Goal: Find specific page/section: Find specific page/section

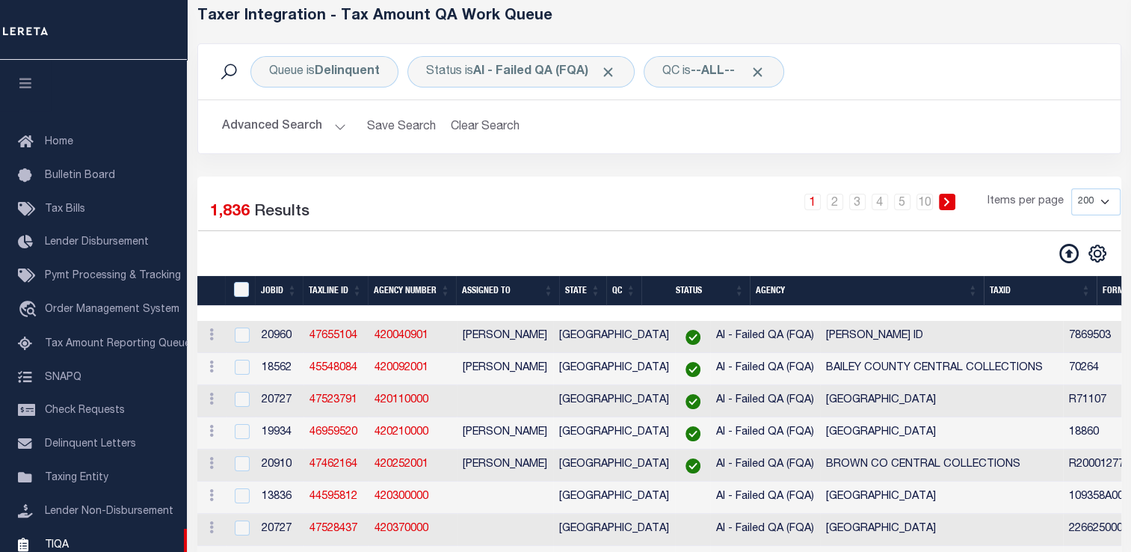
scroll to position [179, 0]
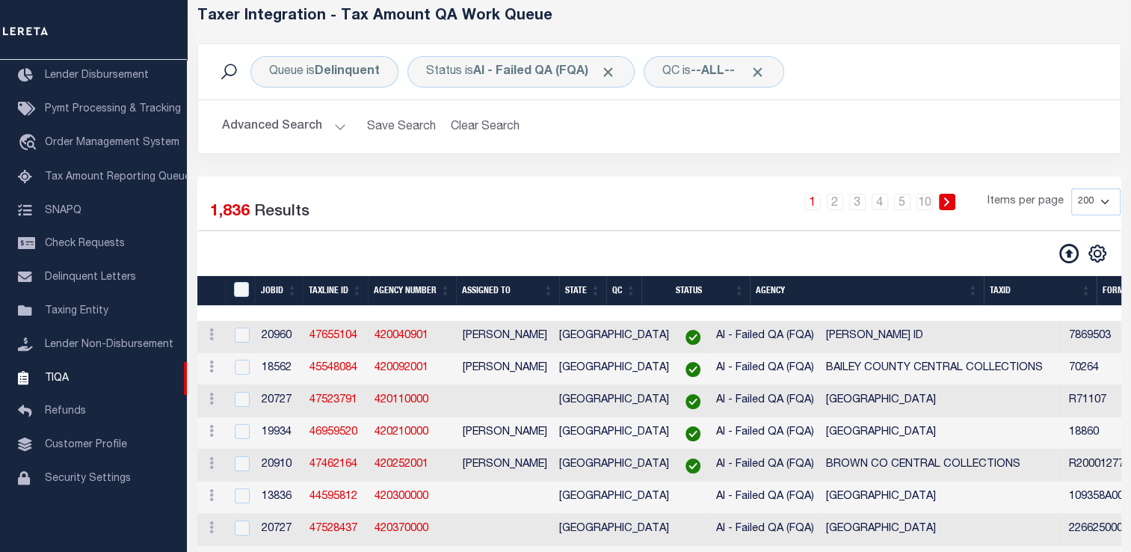
click at [978, 286] on th "Agency" at bounding box center [866, 291] width 233 height 31
click at [1096, 200] on select "10 25 50 100 200 500 1000 2000" at bounding box center [1095, 201] width 49 height 27
select select "2000"
click at [1071, 188] on select "10 25 50 100 200 500 1000 2000" at bounding box center [1095, 201] width 49 height 27
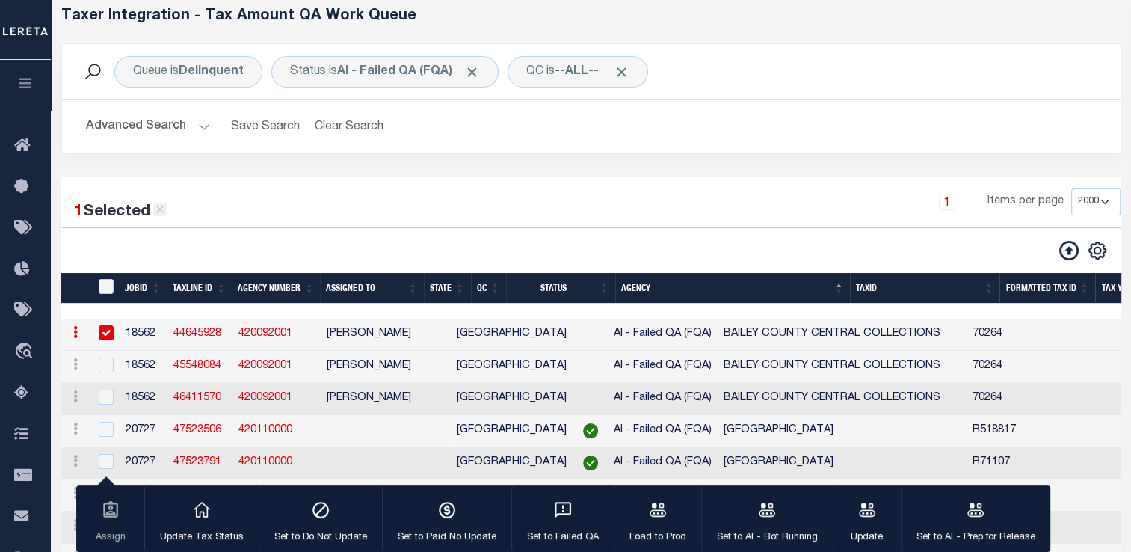
scroll to position [0, 0]
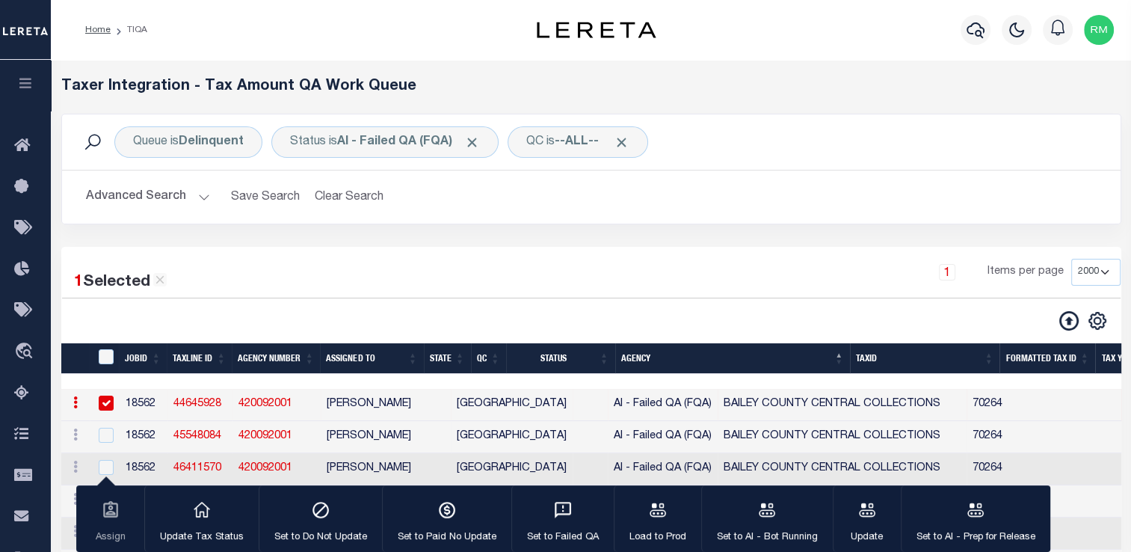
click at [162, 281] on icon at bounding box center [159, 280] width 8 height 8
checkbox input "false"
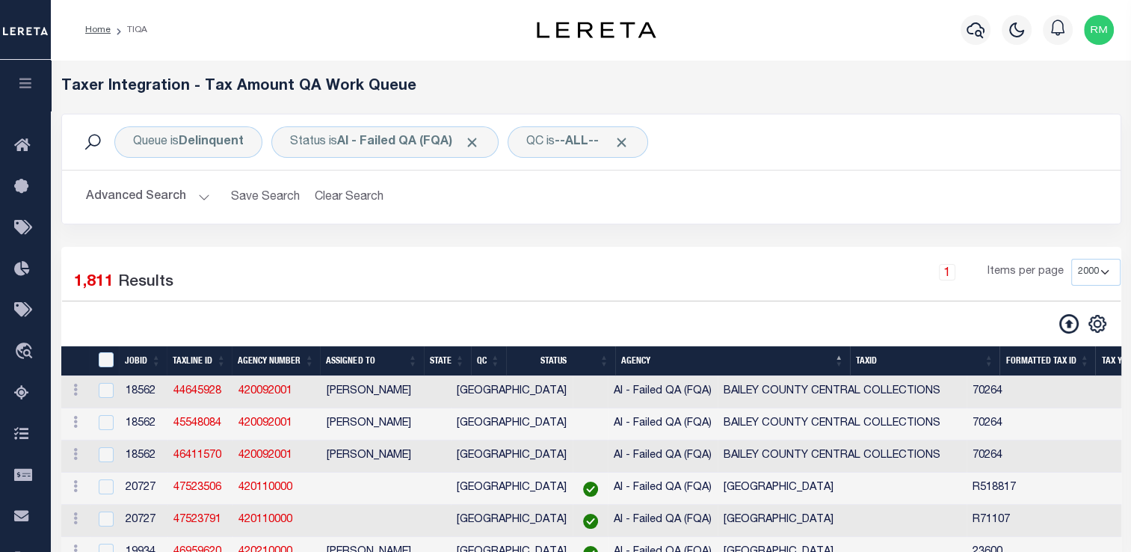
click at [138, 195] on button "Advanced Search" at bounding box center [148, 196] width 124 height 29
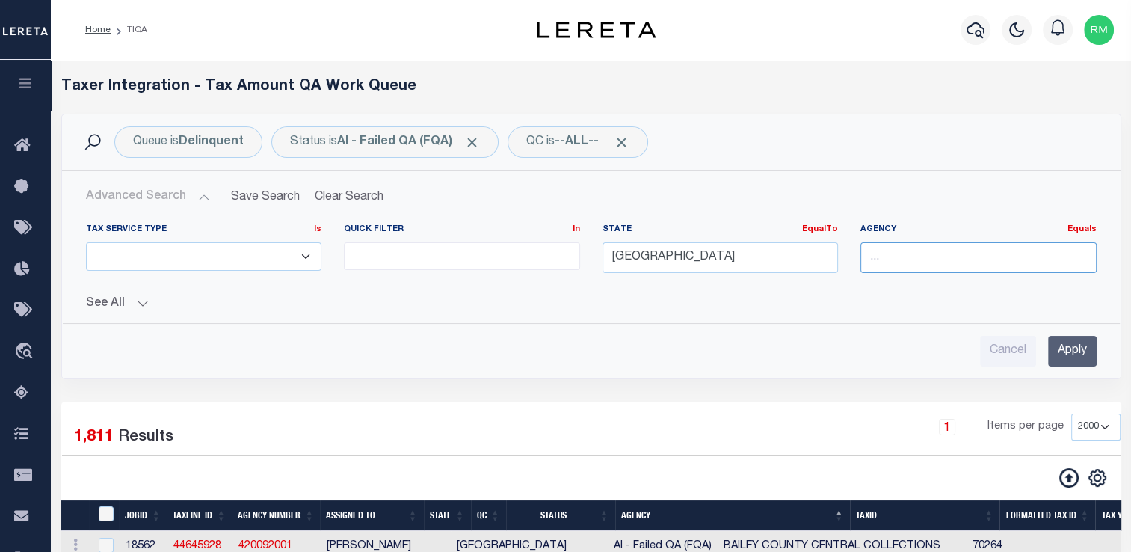
click at [930, 257] on input "text" at bounding box center [978, 257] width 236 height 31
click at [912, 262] on input "text" at bounding box center [978, 257] width 236 height 31
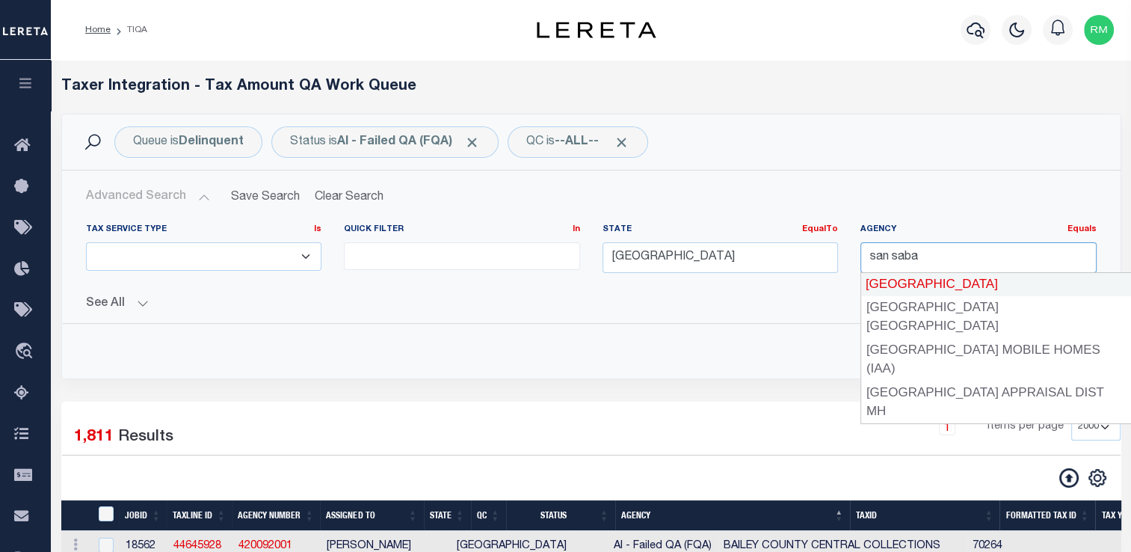
click at [910, 286] on div "[GEOGRAPHIC_DATA]" at bounding box center [995, 284] width 271 height 24
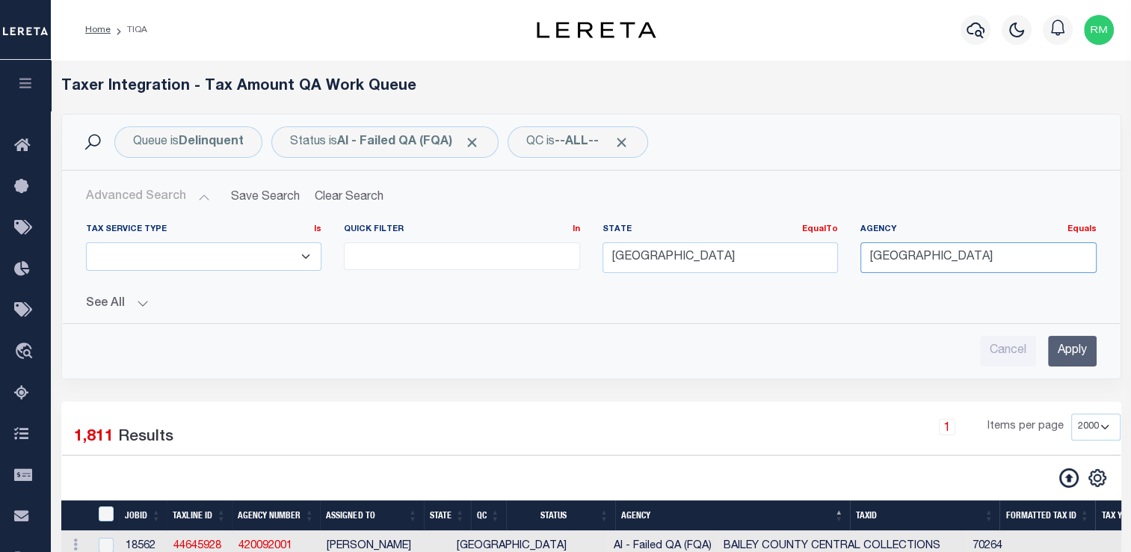
click at [1003, 257] on input "[GEOGRAPHIC_DATA]" at bounding box center [978, 257] width 236 height 31
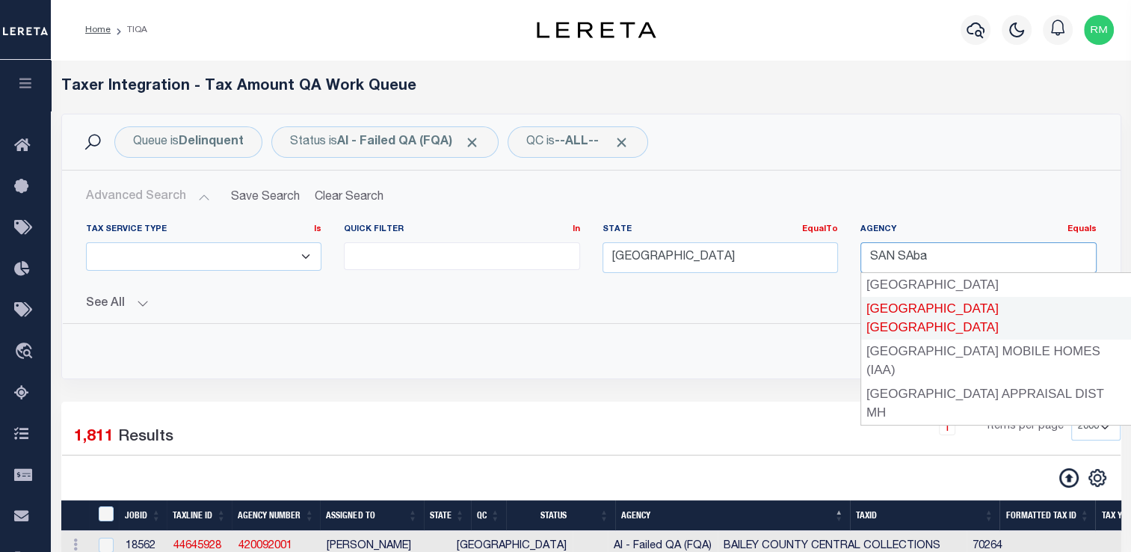
click at [951, 315] on div "[GEOGRAPHIC_DATA] [GEOGRAPHIC_DATA]" at bounding box center [996, 318] width 270 height 43
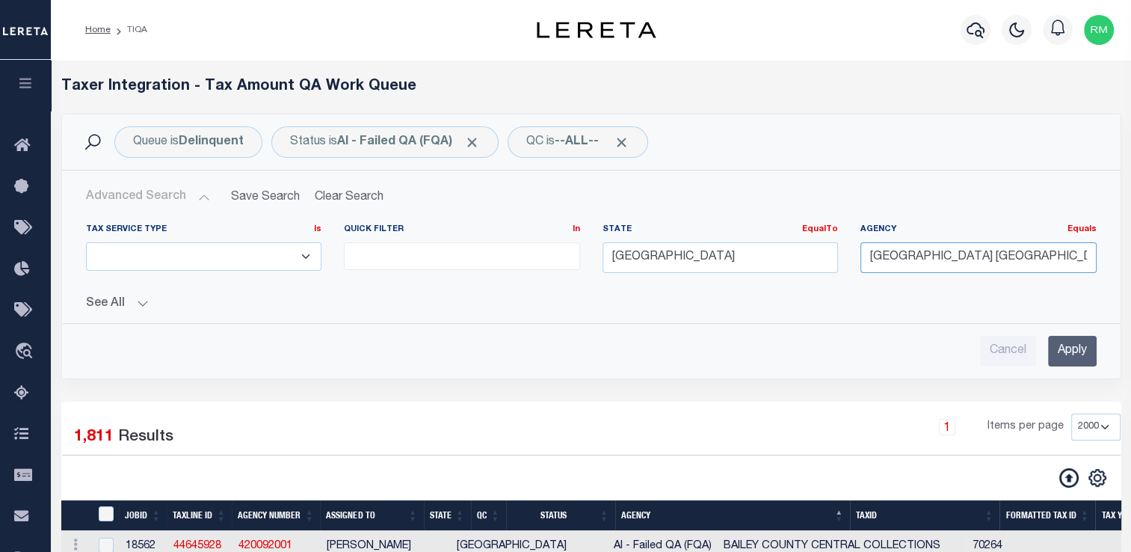
type input "[GEOGRAPHIC_DATA] [GEOGRAPHIC_DATA]"
click at [1067, 354] on input "Apply" at bounding box center [1072, 351] width 49 height 31
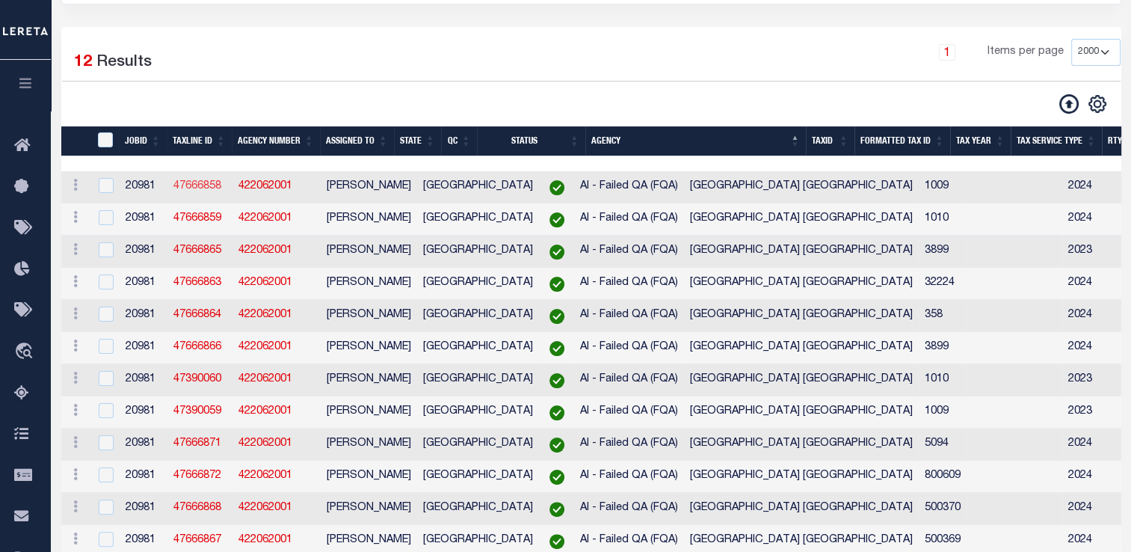
click at [183, 184] on link "47666858" at bounding box center [197, 186] width 48 height 10
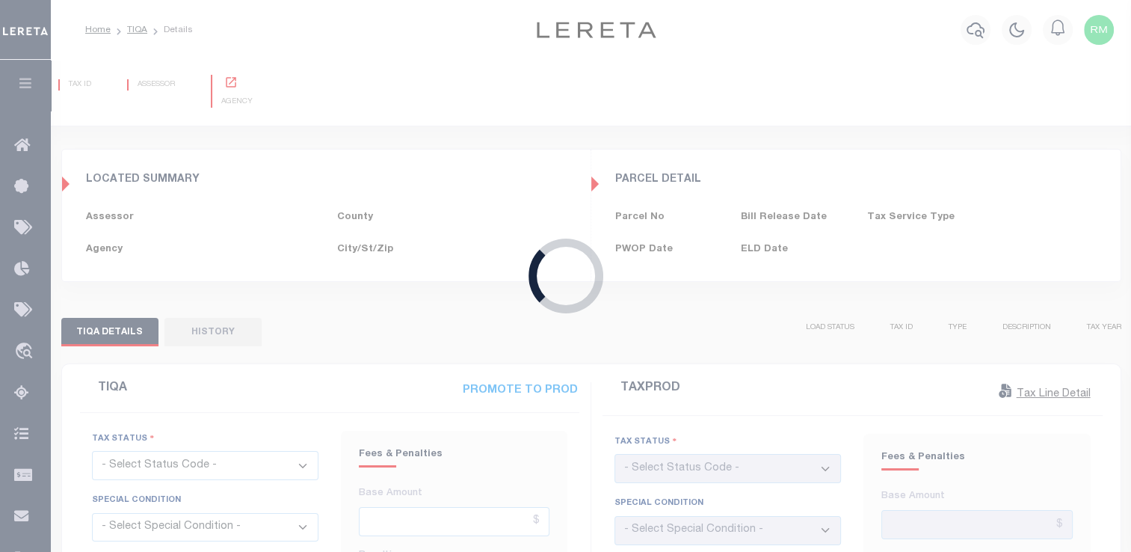
type input "[DATE]"
checkbox input "false"
type textarea "Able to locate on [GEOGRAPHIC_DATA] assessor website and on the San Saba County…"
type input "[DATE]"
checkbox input "false"
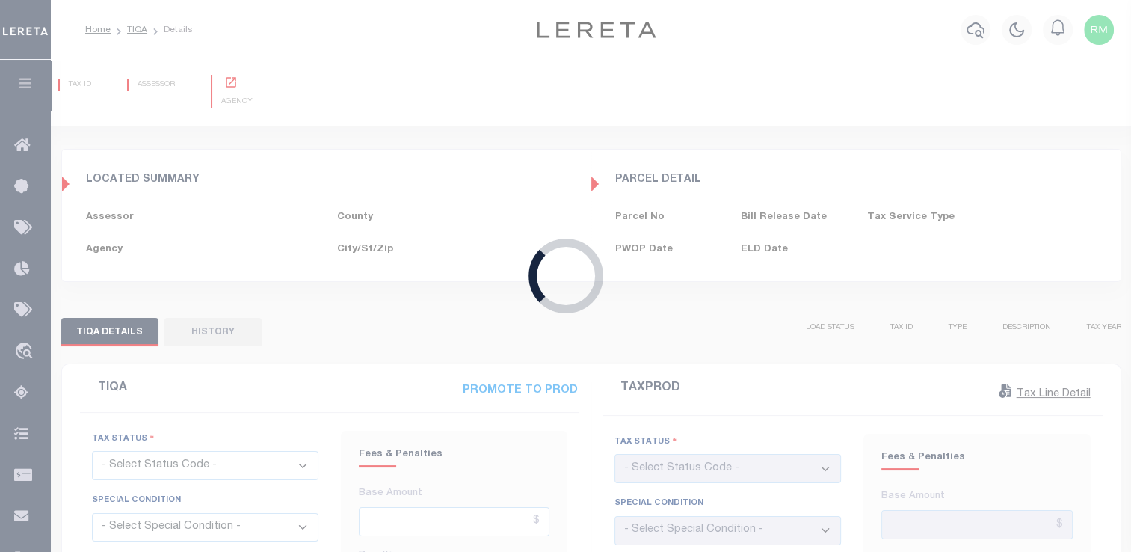
select select "OPN"
select select "OP2"
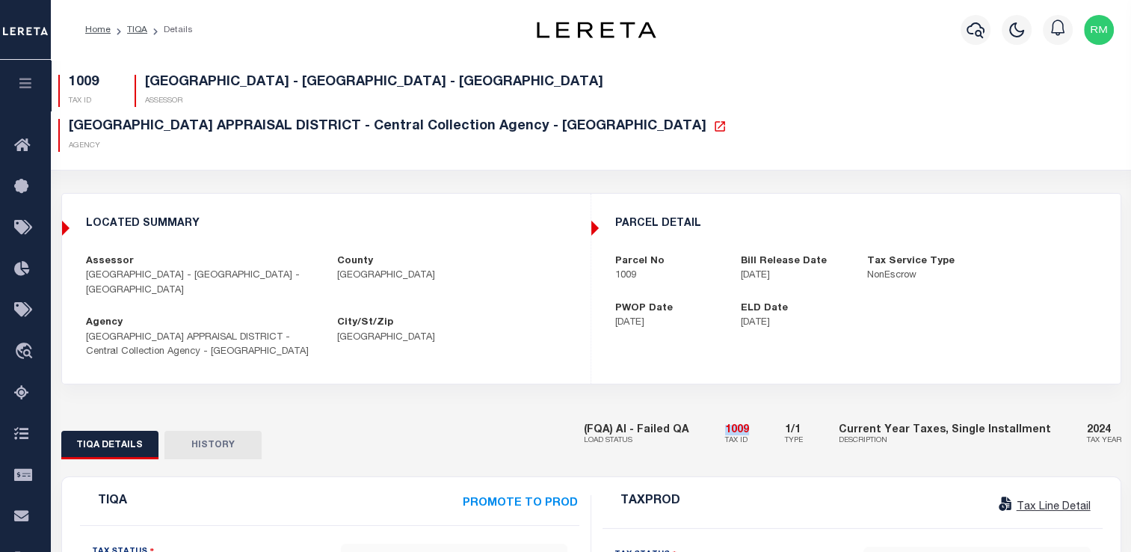
drag, startPoint x: 744, startPoint y: 371, endPoint x: 774, endPoint y: 364, distance: 30.8
click at [774, 413] on div "(FQA) AI - Failed QA LOAD STATUS 1009 TAX ID 1/1 TYPE Current Year Taxes, Singl…" at bounding box center [852, 436] width 537 height 46
copy h5 "1009"
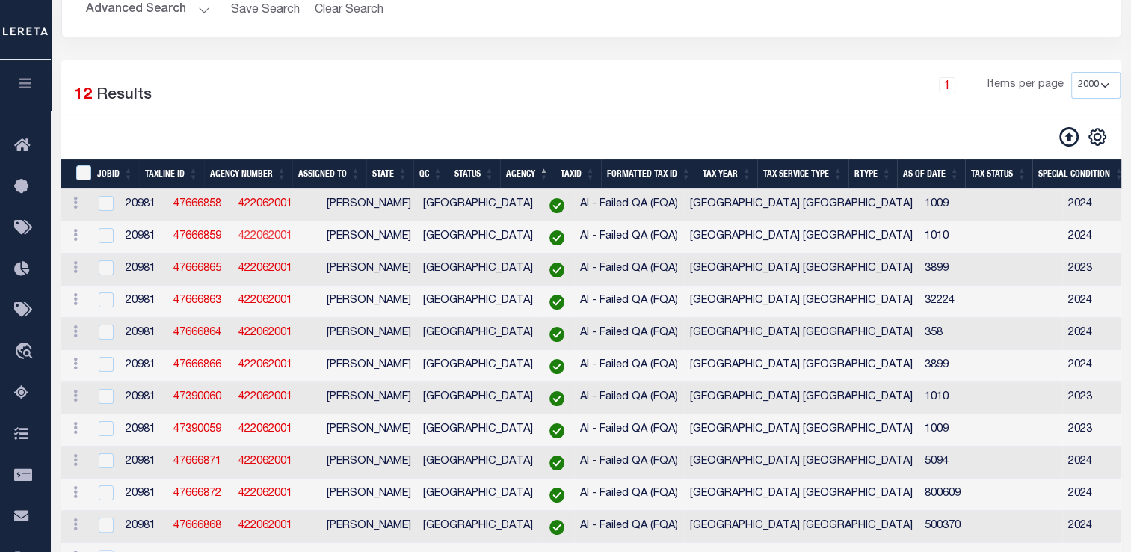
scroll to position [220, 0]
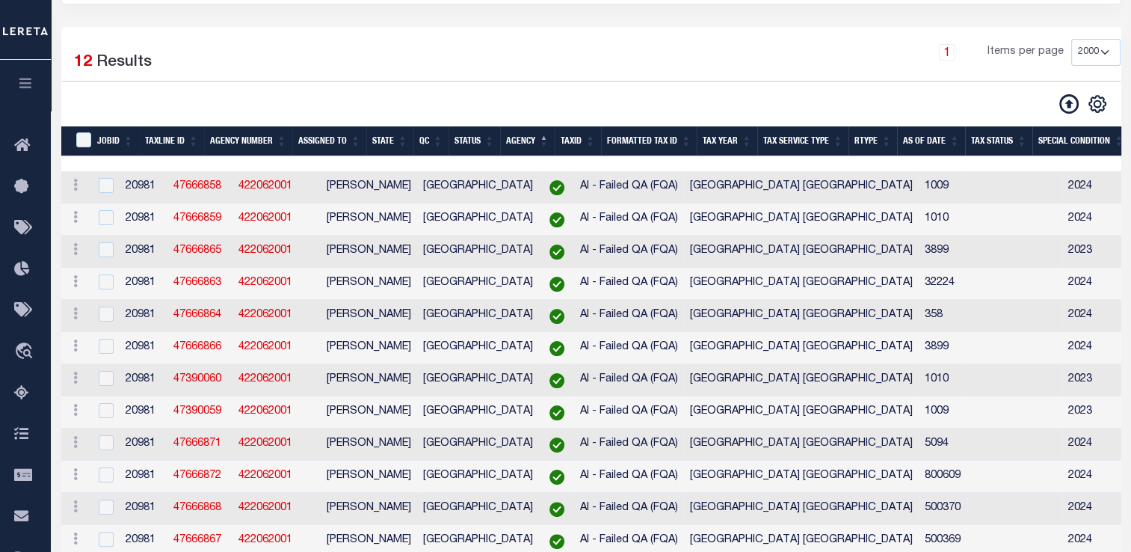
select select "2000"
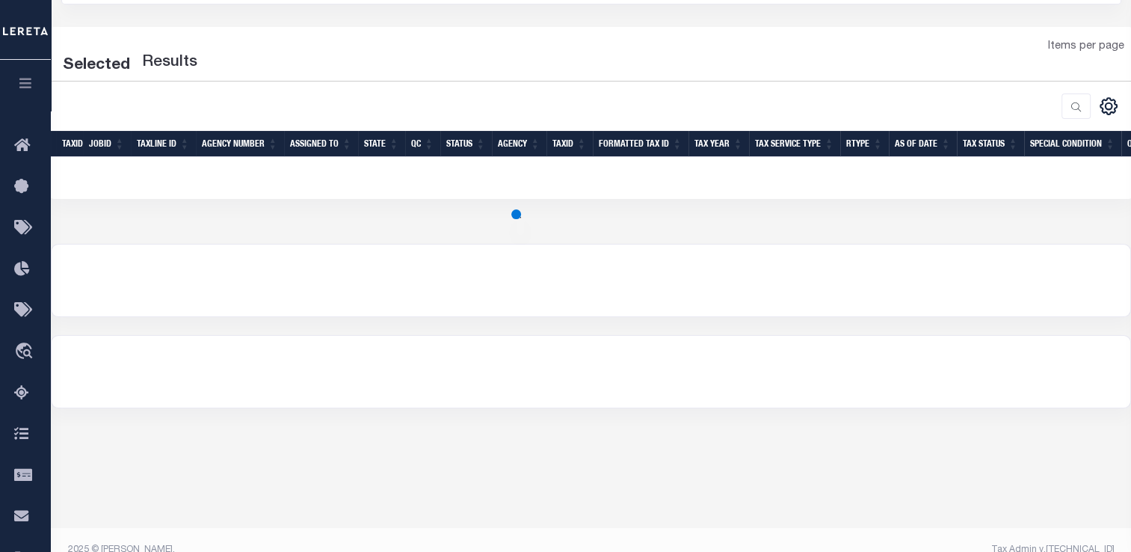
select select "2000"
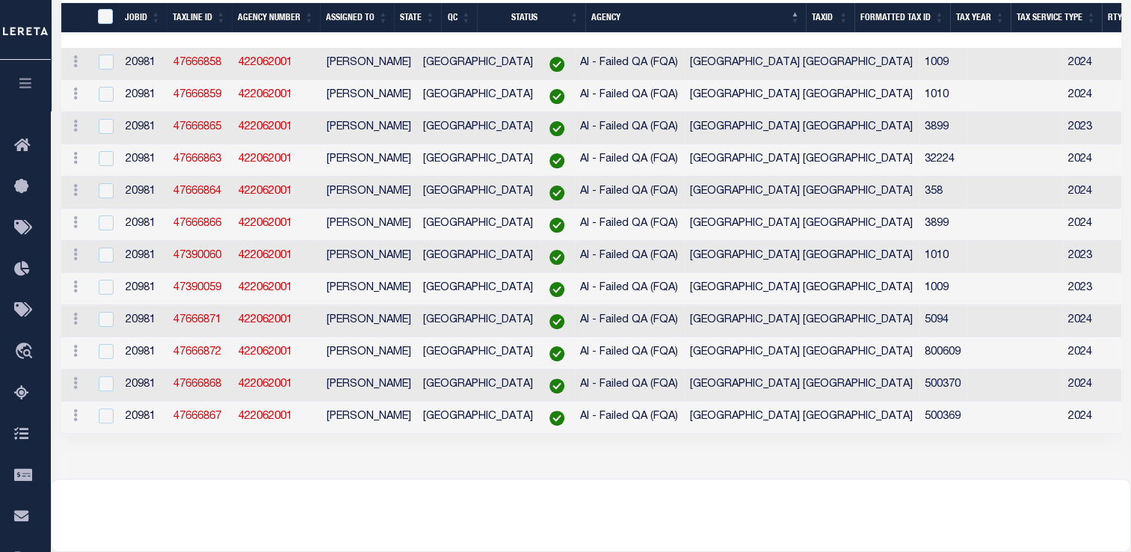
scroll to position [344, 0]
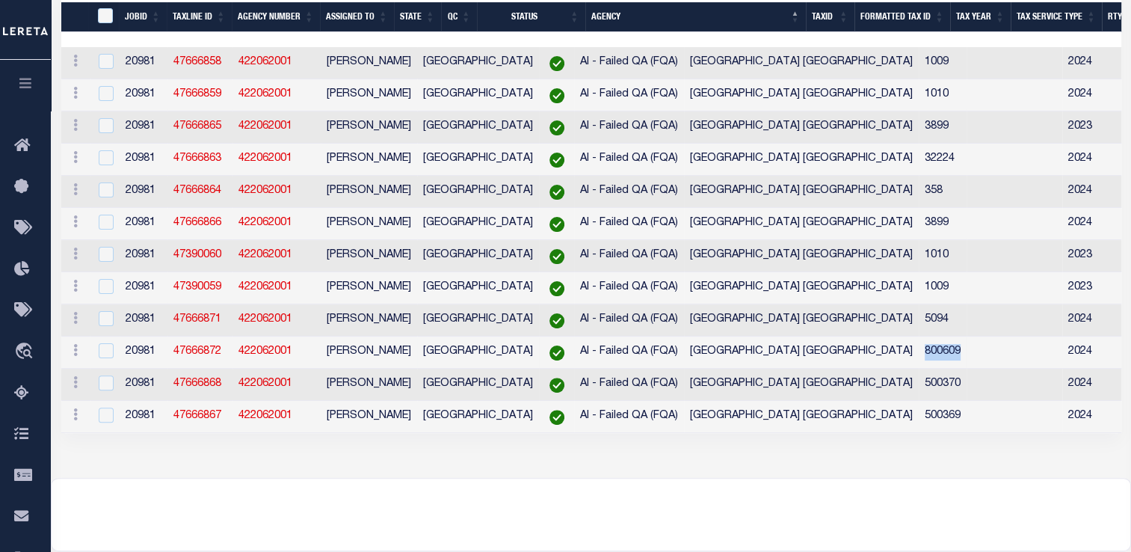
drag, startPoint x: 816, startPoint y: 361, endPoint x: 882, endPoint y: 357, distance: 65.9
copy td "800609"
